Goal: Task Accomplishment & Management: Complete application form

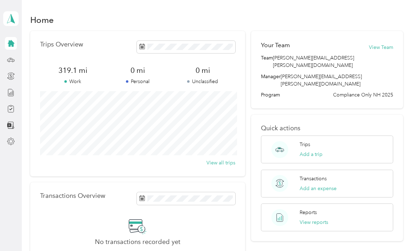
click at [17, 105] on div at bounding box center [11, 108] width 12 height 13
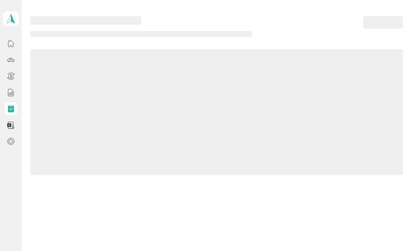
click at [17, 106] on div "[PERSON_NAME] Personal dashboard" at bounding box center [10, 74] width 15 height 148
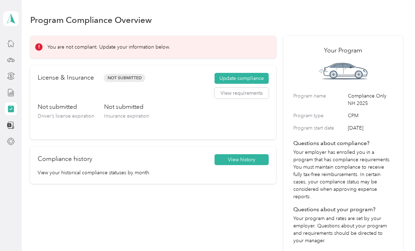
click at [263, 80] on button "Update compliance" at bounding box center [241, 78] width 54 height 11
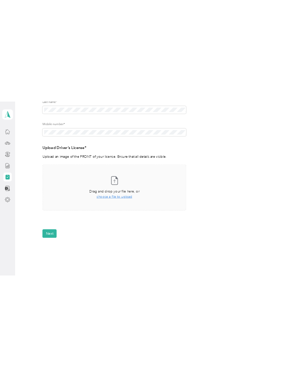
scroll to position [142, 0]
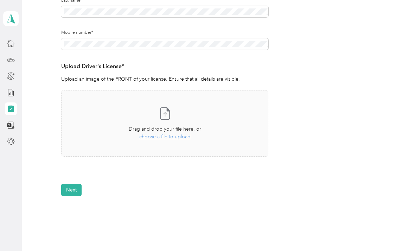
click at [167, 140] on div "Take a photo or choose a photo from your library Drag and drop your file here, …" at bounding box center [164, 123] width 195 height 54
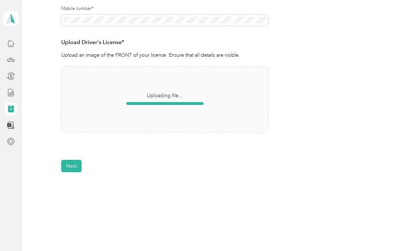
scroll to position [166, 0]
click at [67, 162] on button "Next" at bounding box center [71, 166] width 20 height 12
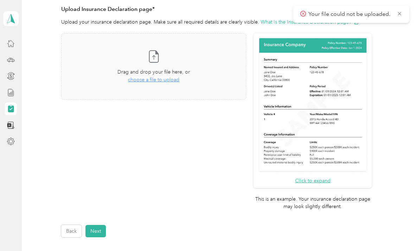
scroll to position [162, 0]
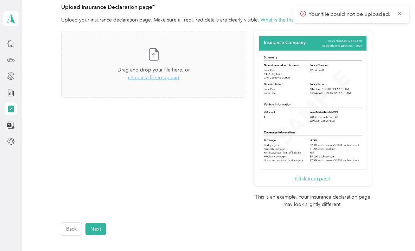
click at [72, 222] on button "Back" at bounding box center [71, 228] width 20 height 12
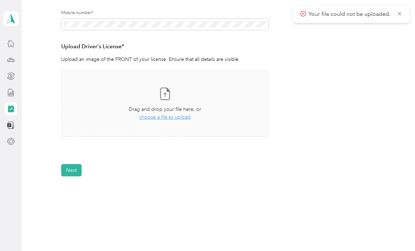
click at [181, 115] on span "choose a file to upload" at bounding box center [164, 117] width 51 height 6
click at [72, 172] on button "Next" at bounding box center [71, 170] width 20 height 12
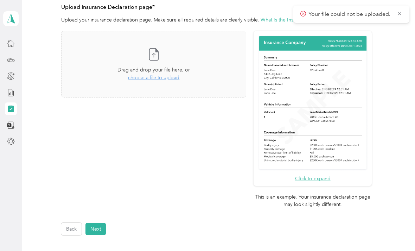
click at [173, 79] on span "choose a file to upload" at bounding box center [153, 78] width 51 height 6
click at [400, 16] on icon at bounding box center [399, 14] width 6 height 6
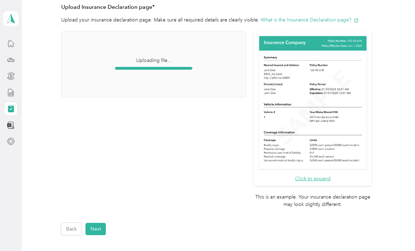
click at [99, 222] on button "Next" at bounding box center [95, 228] width 20 height 12
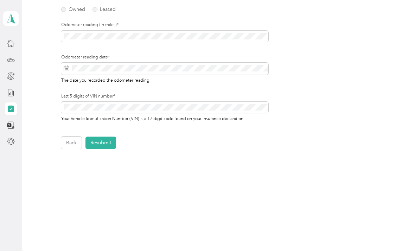
scroll to position [89, 0]
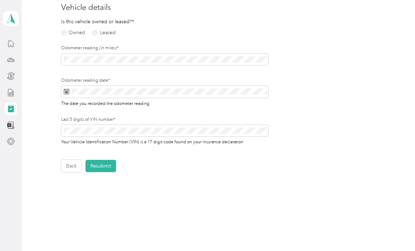
click at [67, 31] on label "Owned" at bounding box center [73, 32] width 24 height 5
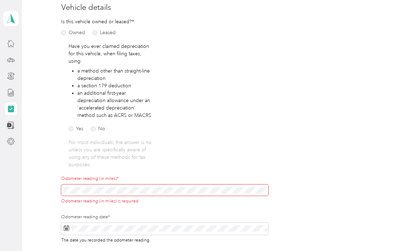
click at [92, 130] on label "No" at bounding box center [98, 128] width 14 height 5
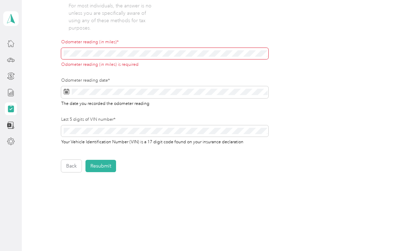
scroll to position [226, 0]
